Goal: Information Seeking & Learning: Find contact information

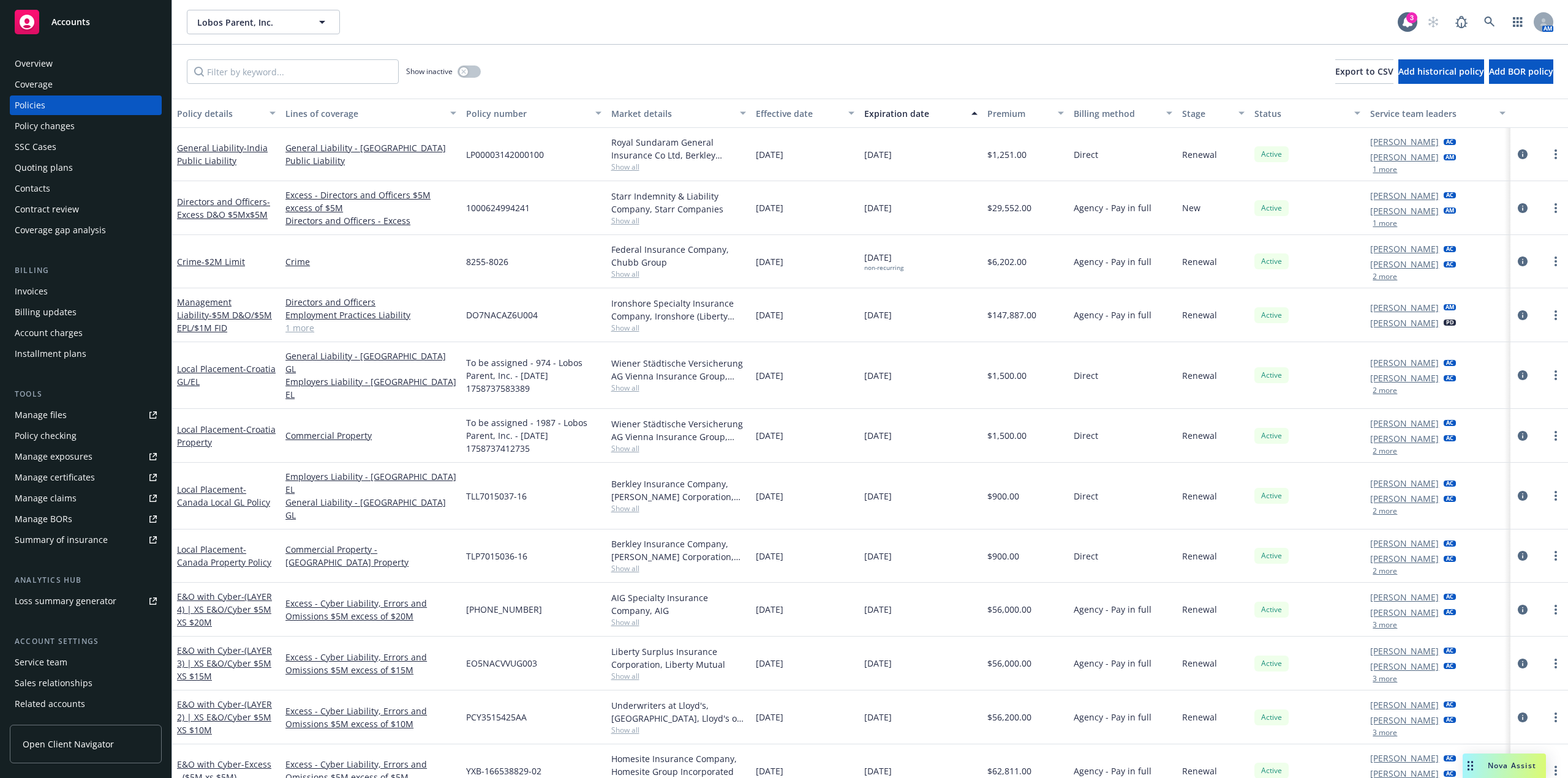
click at [54, 62] on div "Overview" at bounding box center [86, 63] width 142 height 20
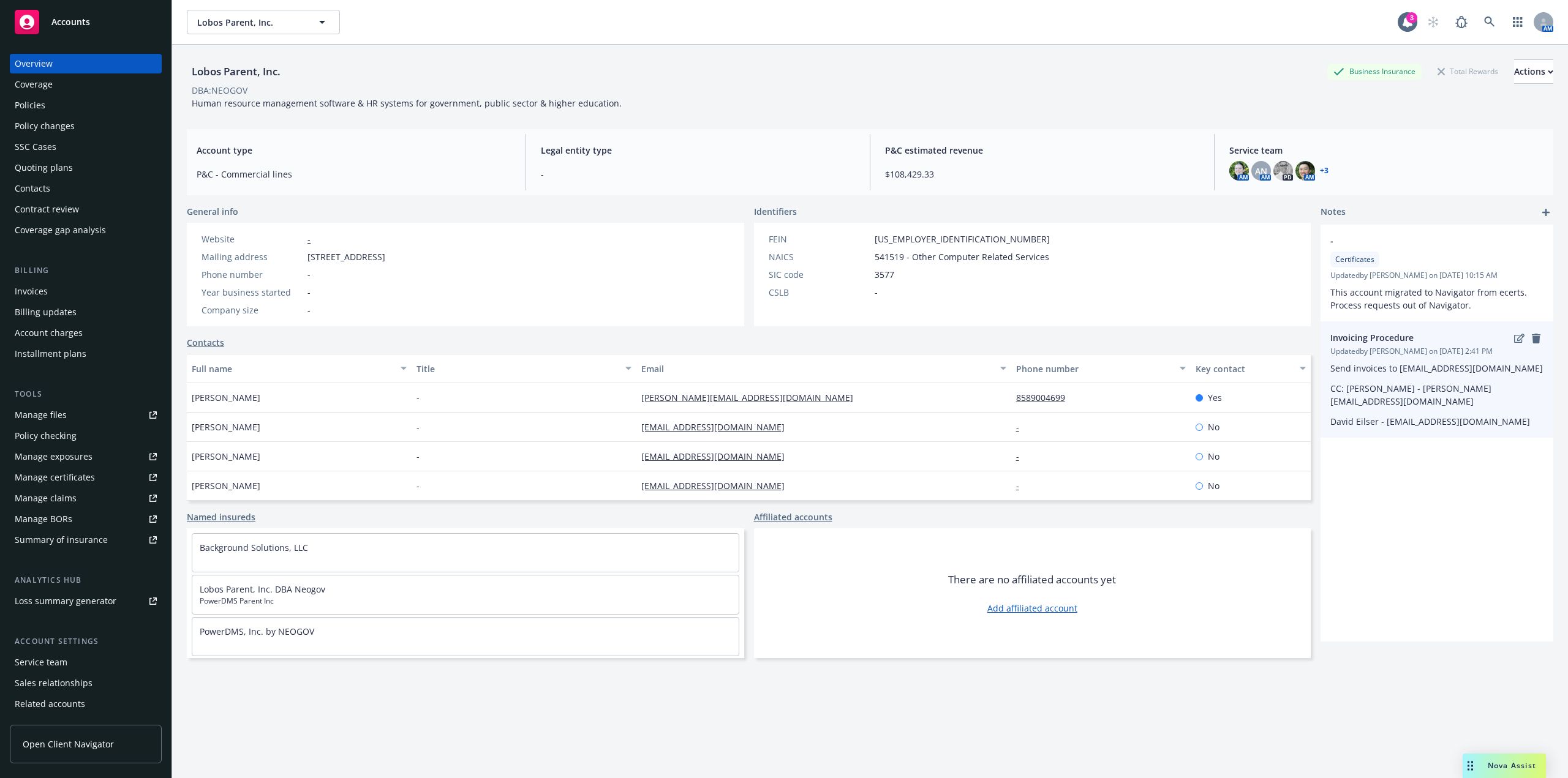
click at [1469, 379] on div "Send invoices to [EMAIL_ADDRESS][DOMAIN_NAME] CC: [PERSON_NAME] - [PERSON_NAME]…" at bounding box center [1436, 395] width 213 height 66
drag, startPoint x: 1466, startPoint y: 371, endPoint x: 1451, endPoint y: 372, distance: 15.0
click at [1451, 372] on div "- Certificates Updated by [PERSON_NAME] on [DATE] 10:15 AM This account migrate…" at bounding box center [1437, 324] width 233 height 200
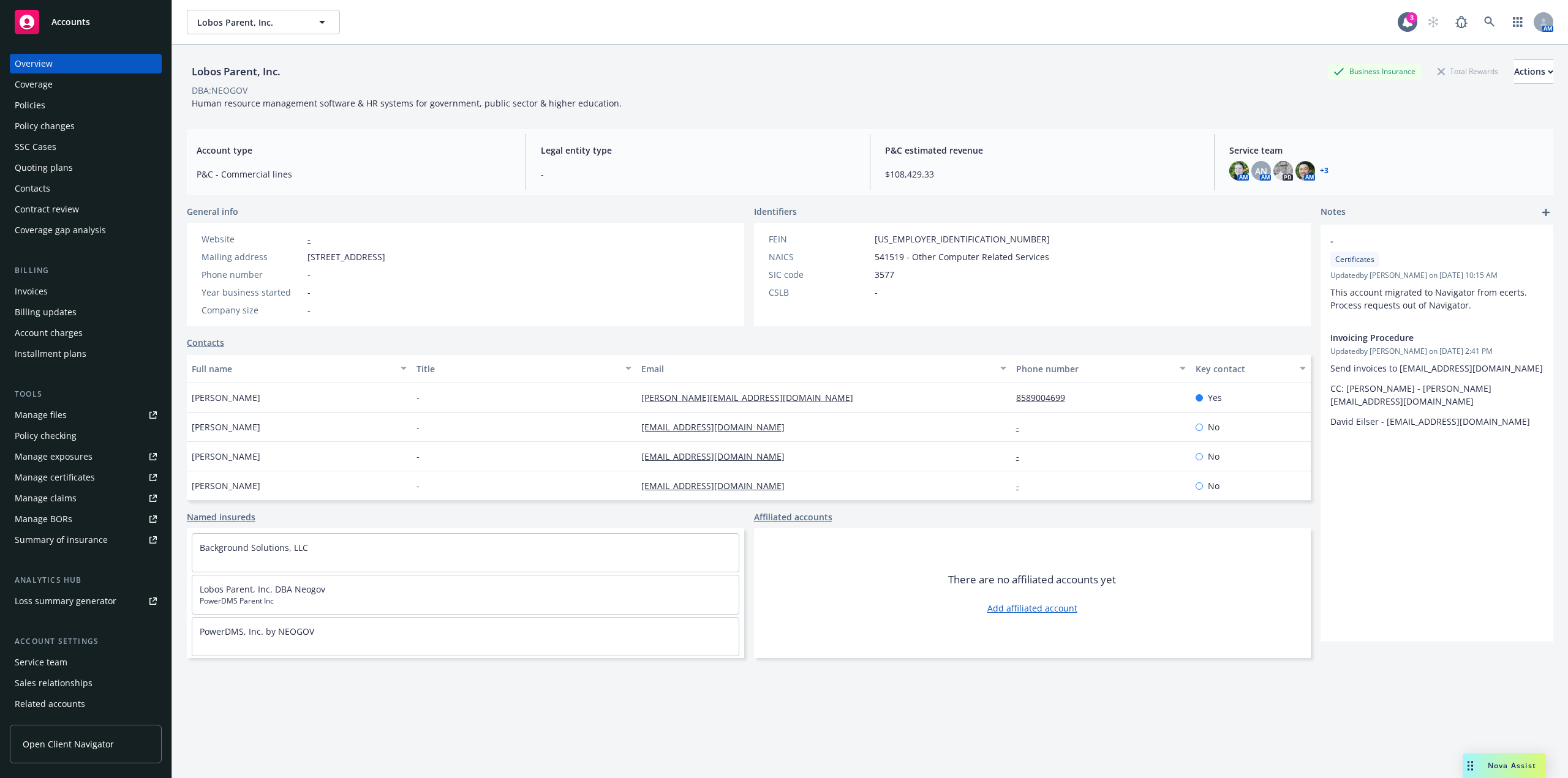
click at [50, 193] on div "Contacts" at bounding box center [86, 188] width 142 height 20
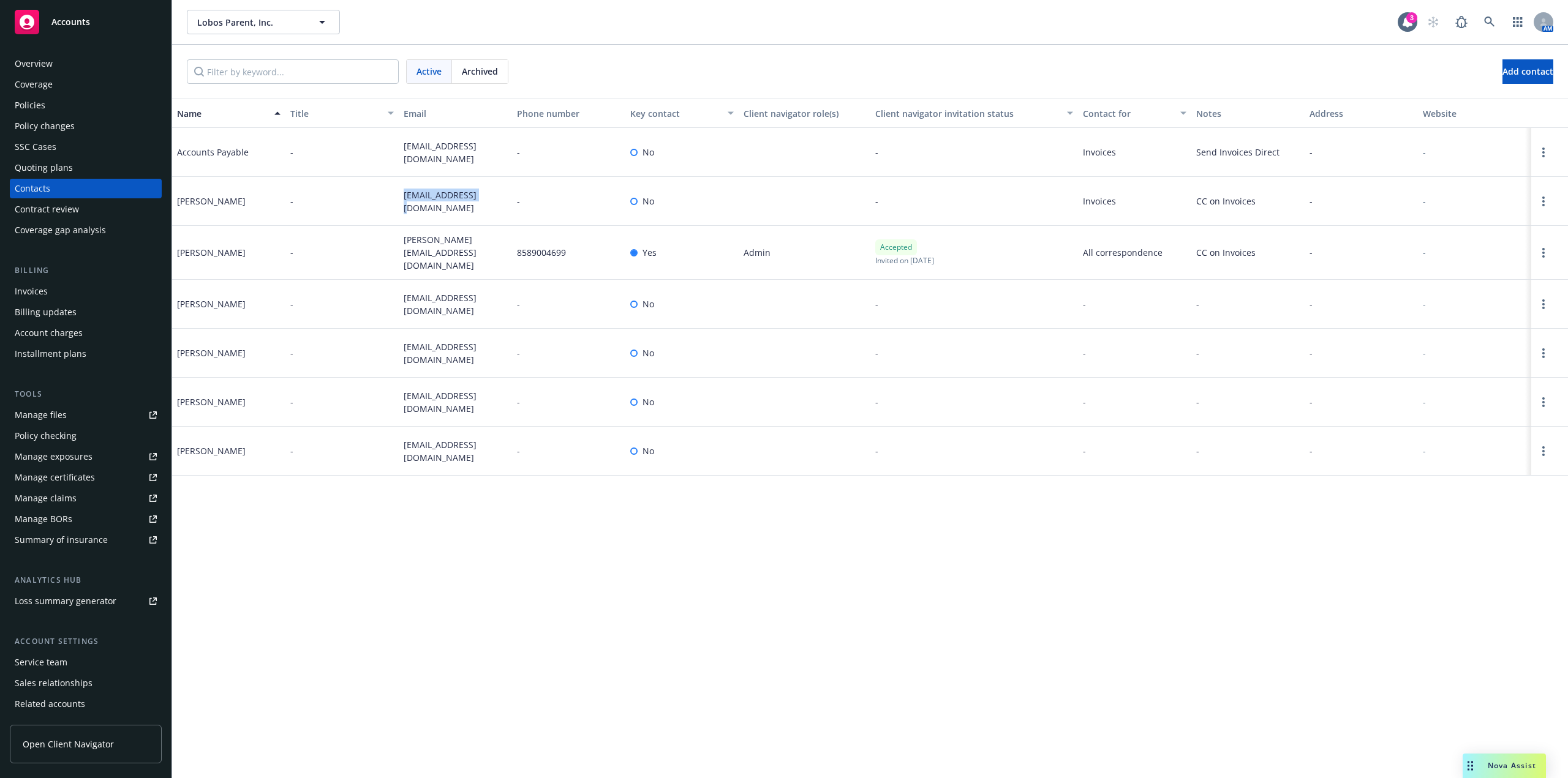
drag, startPoint x: 483, startPoint y: 202, endPoint x: 401, endPoint y: 207, distance: 82.2
click at [401, 207] on div "[EMAIL_ADDRESS][DOMAIN_NAME]" at bounding box center [455, 201] width 114 height 49
copy span "[EMAIL_ADDRESS][DOMAIN_NAME]"
drag, startPoint x: 463, startPoint y: 157, endPoint x: 374, endPoint y: 157, distance: 89.0
click at [374, 157] on div "Accounts Payable - [EMAIL_ADDRESS][DOMAIN_NAME] - No - Invoices Send Invoices D…" at bounding box center [870, 152] width 1396 height 49
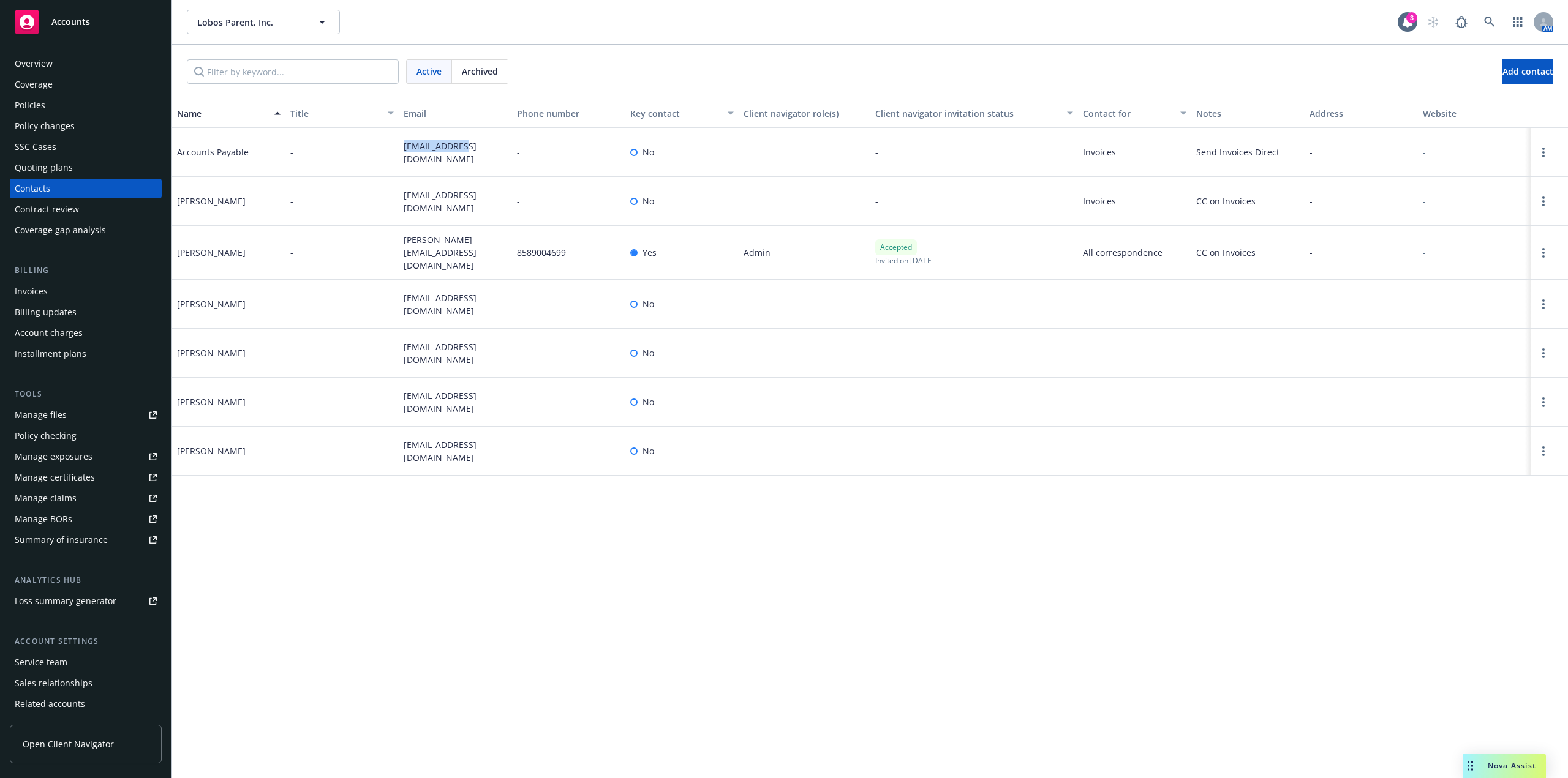
copy div "[EMAIL_ADDRESS][DOMAIN_NAME]"
click at [68, 100] on div "Policies" at bounding box center [86, 105] width 142 height 20
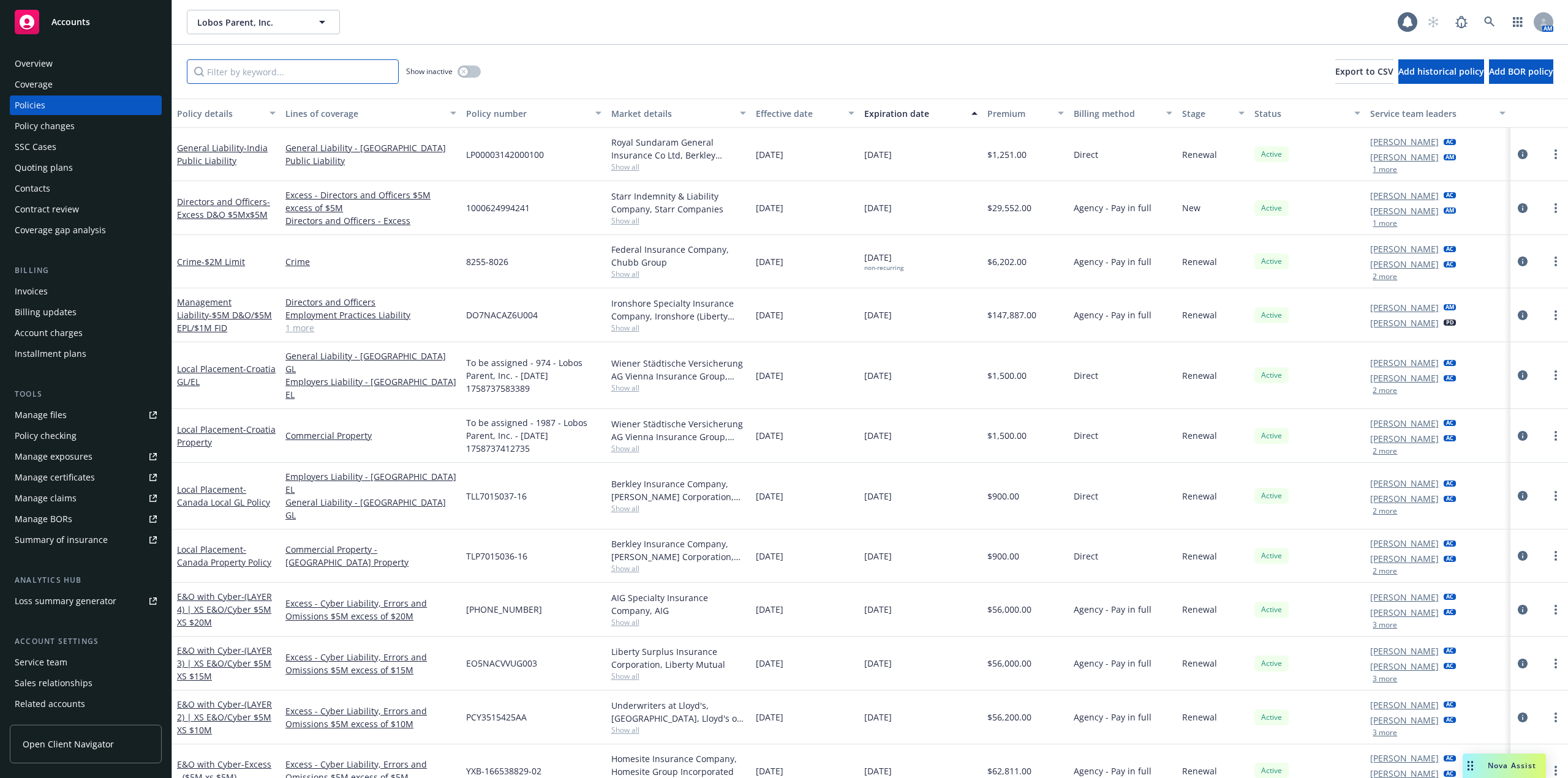
click at [244, 74] on input "Filter by keyword..." at bounding box center [292, 71] width 212 height 24
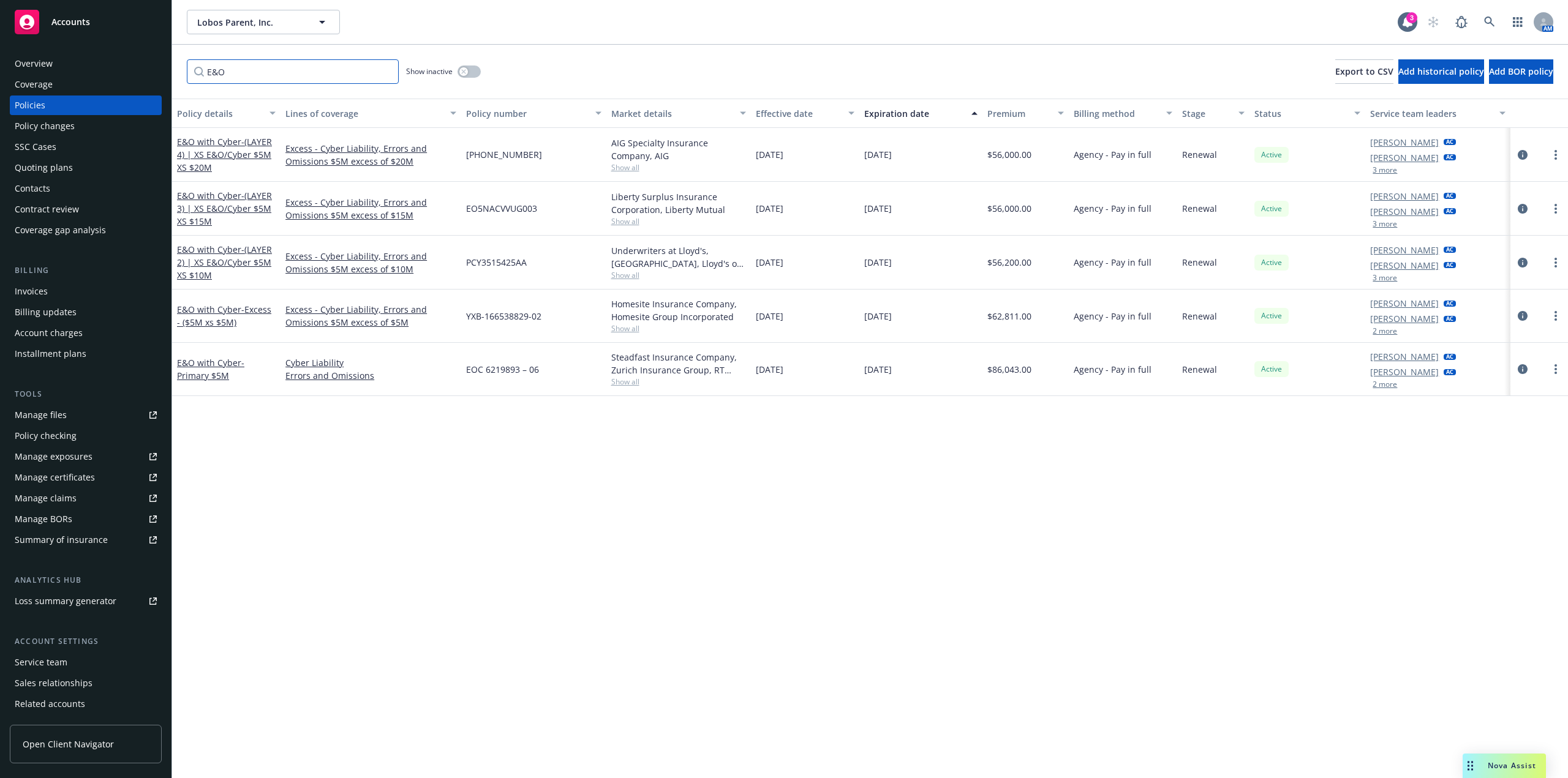
type input "E&O"
click at [55, 106] on div "Policies" at bounding box center [86, 105] width 142 height 20
click at [55, 89] on div "Coverage" at bounding box center [86, 84] width 142 height 20
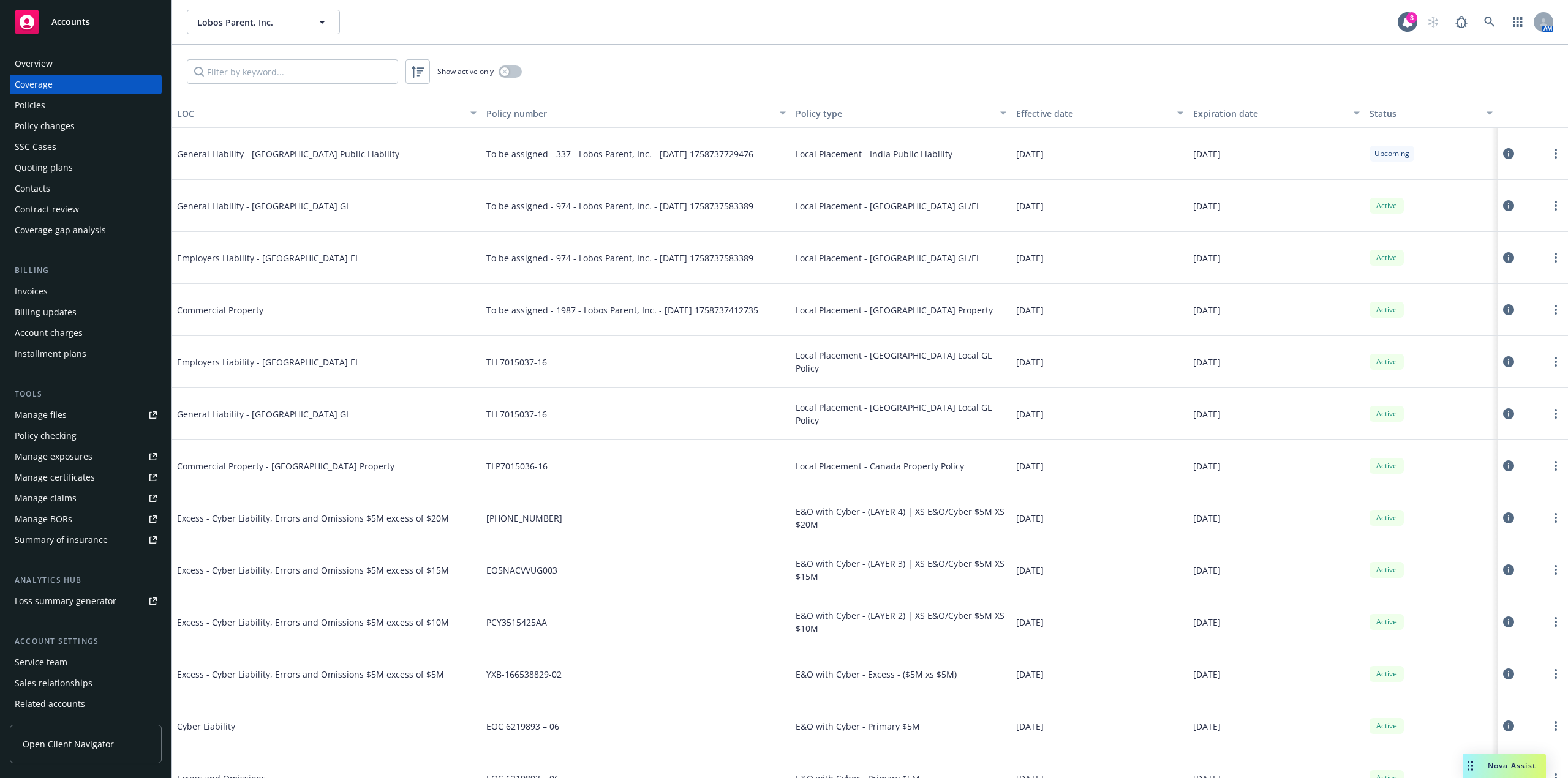
click at [70, 70] on div "Overview" at bounding box center [86, 63] width 142 height 20
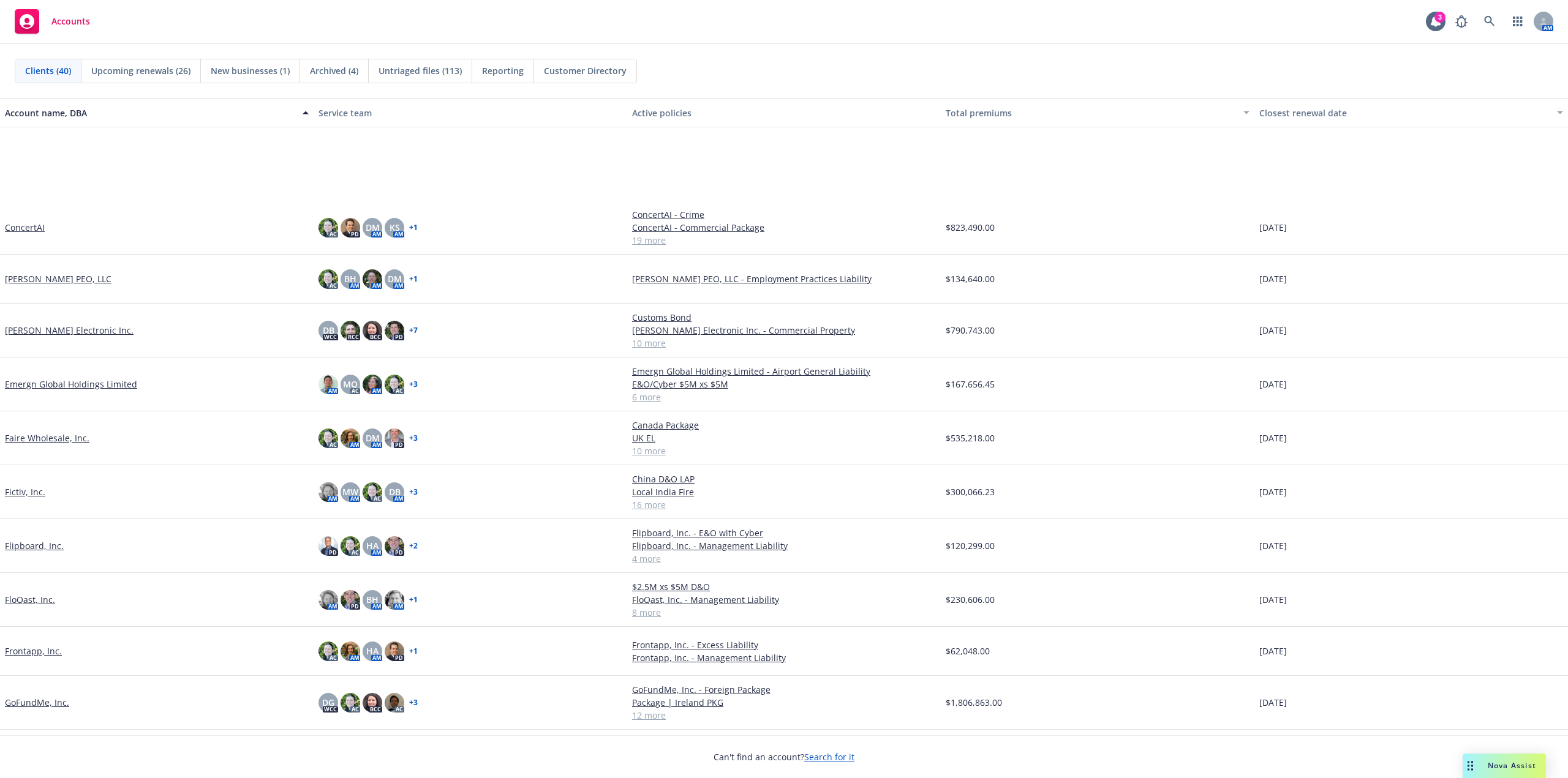
scroll to position [306, 0]
